Goal: Transaction & Acquisition: Subscribe to service/newsletter

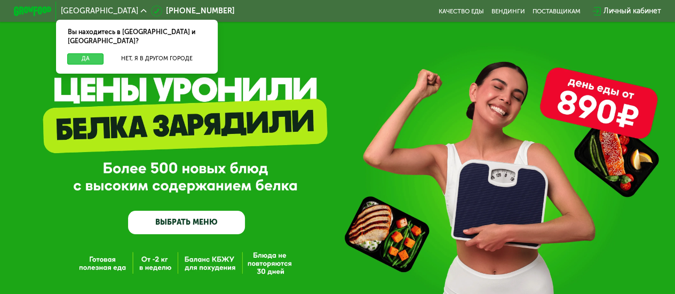
click at [67, 54] on button "Да" at bounding box center [85, 58] width 36 height 11
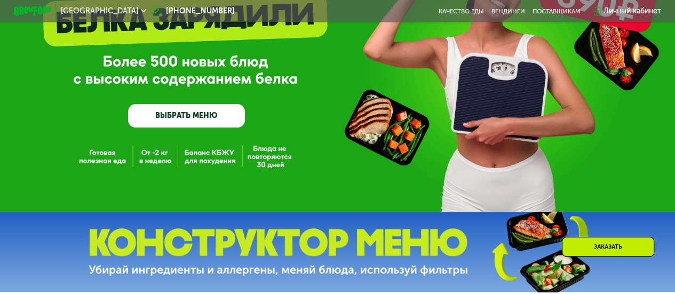
click at [194, 106] on link "ВЫБРАТЬ МЕНЮ" at bounding box center [186, 115] width 117 height 23
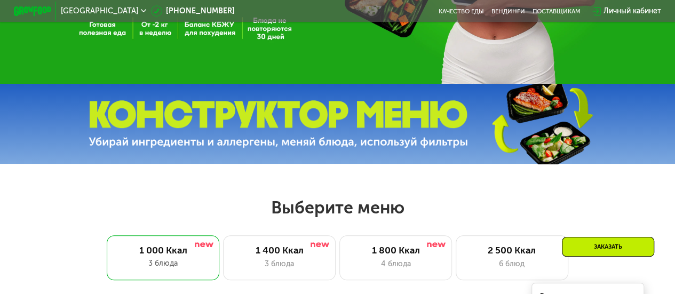
scroll to position [413, 0]
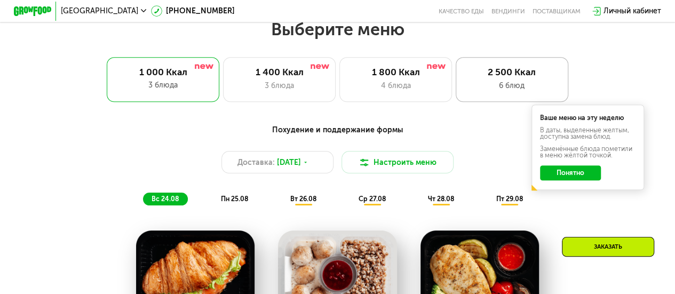
click at [525, 84] on div "6 блюд" at bounding box center [511, 85] width 93 height 11
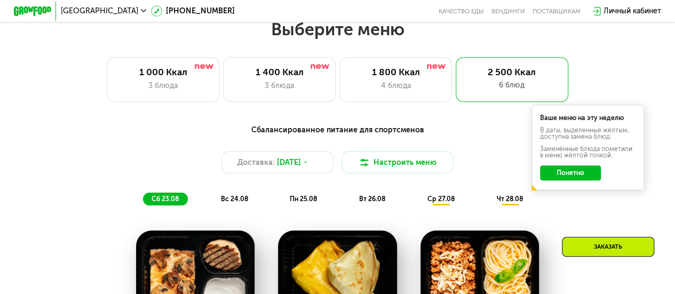
click at [581, 179] on button "Понятно" at bounding box center [570, 172] width 60 height 15
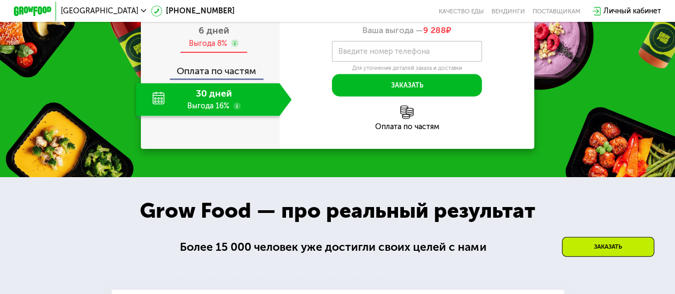
scroll to position [1159, 0]
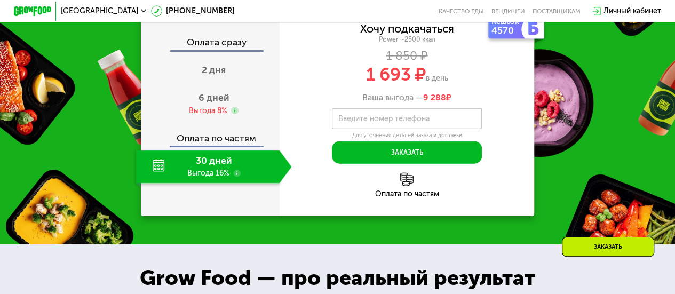
click at [245, 182] on div "30 дней Выгода 16%" at bounding box center [207, 166] width 143 height 33
click at [225, 182] on div "30 дней Выгода 16%" at bounding box center [207, 166] width 143 height 33
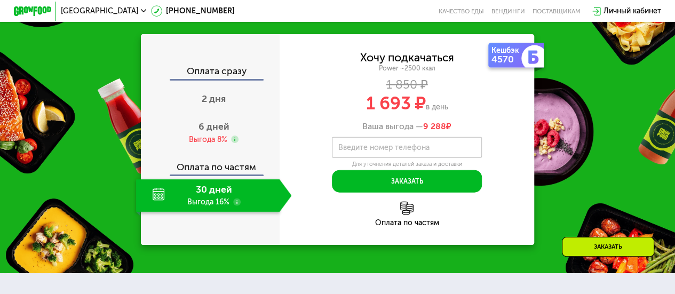
scroll to position [1106, 0]
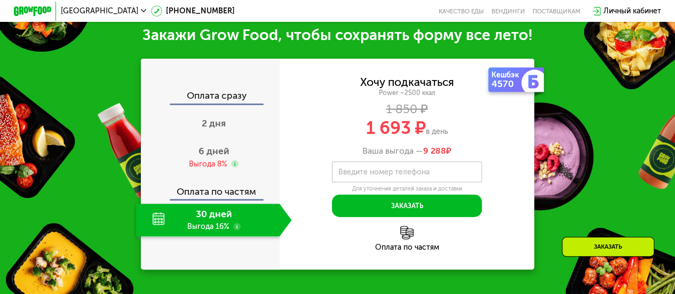
click at [216, 103] on div "Оплата сразу" at bounding box center [210, 97] width 138 height 12
click at [217, 103] on div "Оплата сразу" at bounding box center [210, 97] width 138 height 12
click at [156, 235] on div "30 дней Выгода 16%" at bounding box center [207, 220] width 143 height 33
click at [238, 230] on use at bounding box center [236, 226] width 7 height 7
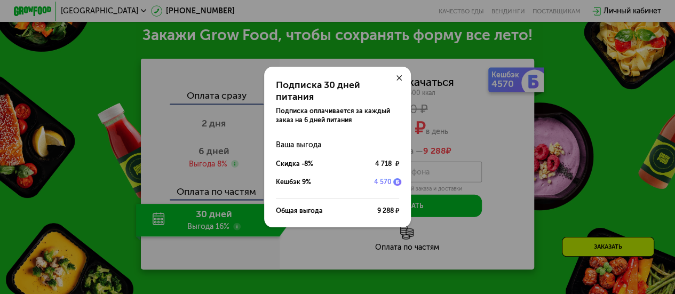
click at [236, 240] on div "Подписка 30 дней питания Подписка оплачивается за каждый заказ на 6 дней питани…" at bounding box center [337, 147] width 675 height 294
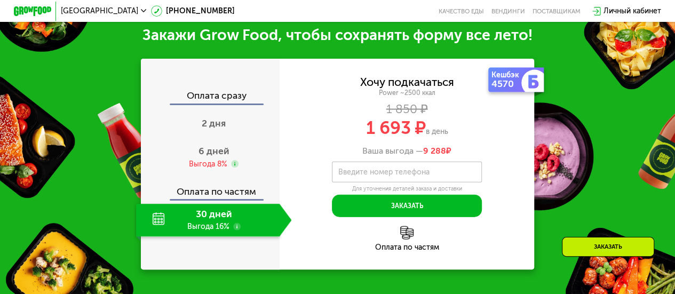
click at [236, 230] on use at bounding box center [236, 226] width 7 height 7
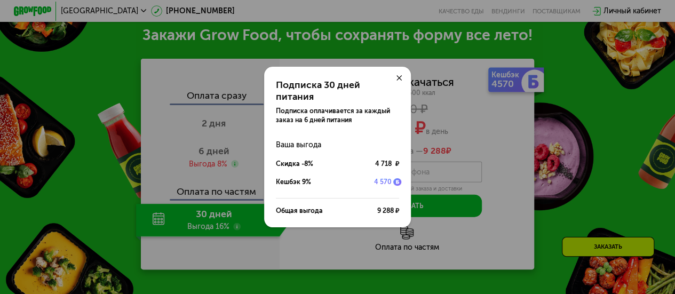
click at [404, 77] on div at bounding box center [399, 78] width 22 height 22
click at [398, 80] on icon at bounding box center [399, 78] width 6 height 6
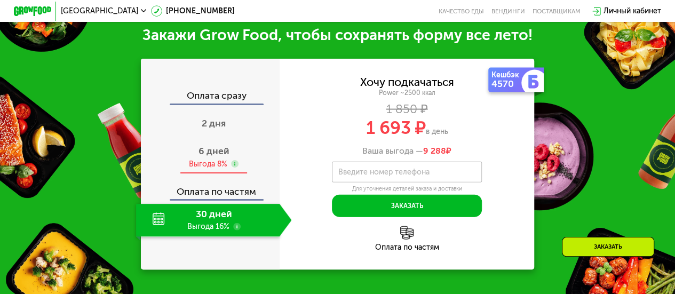
click at [212, 157] on span "6 дней" at bounding box center [213, 151] width 31 height 12
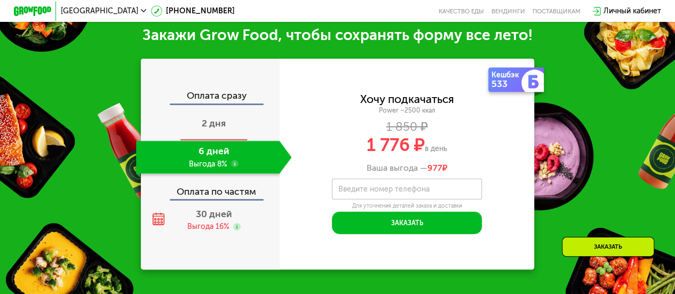
click at [213, 129] on span "2 дня" at bounding box center [214, 123] width 24 height 12
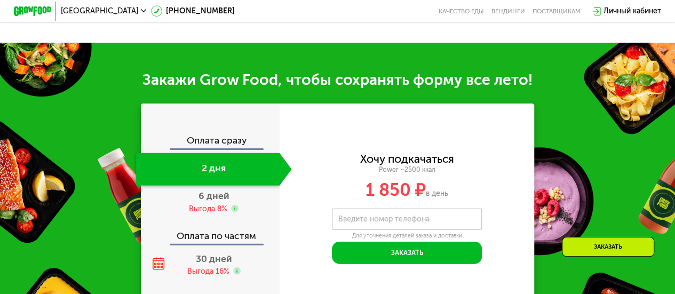
scroll to position [1159, 0]
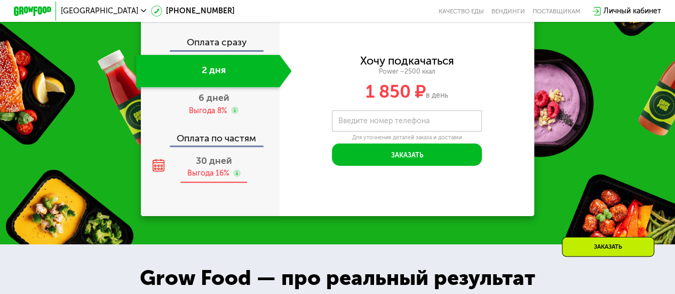
click at [206, 216] on div "Оплата сразу 2 дня 6 дней Выгода 8% Оплата по частям 30 дней Выгода 16%" at bounding box center [210, 110] width 139 height 211
click at [212, 166] on span "30 дней" at bounding box center [214, 161] width 36 height 12
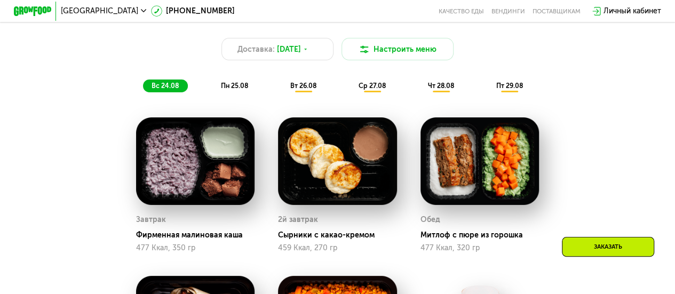
scroll to position [519, 0]
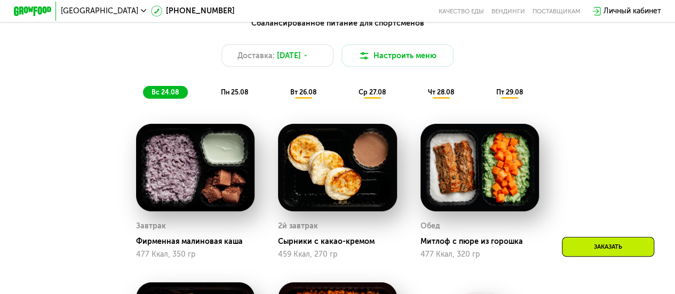
click at [373, 96] on span "ср 27.08" at bounding box center [371, 92] width 27 height 8
